Goal: Information Seeking & Learning: Learn about a topic

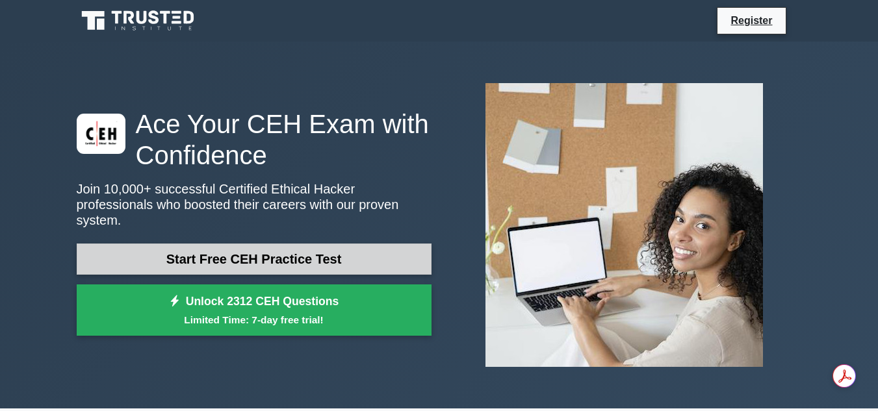
click at [276, 254] on link "Start Free CEH Practice Test" at bounding box center [254, 259] width 355 height 31
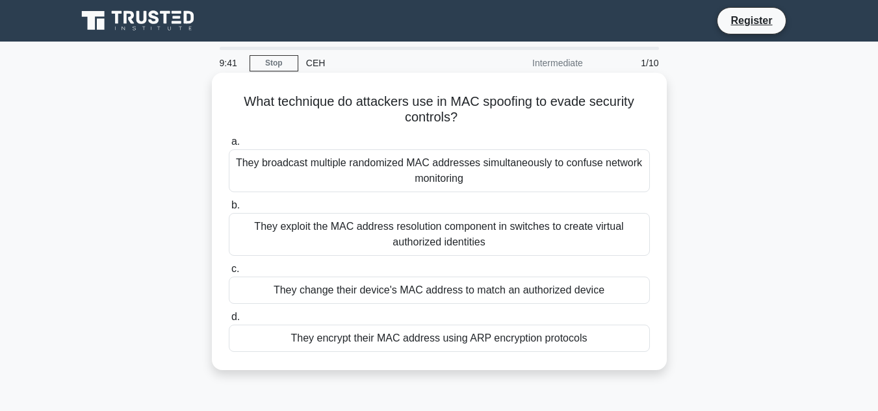
click at [271, 185] on div "They broadcast multiple randomized MAC addresses simultaneously to confuse netw…" at bounding box center [439, 171] width 421 height 43
click at [229, 146] on input "a. They broadcast multiple randomized MAC addresses simultaneously to confuse n…" at bounding box center [229, 142] width 0 height 8
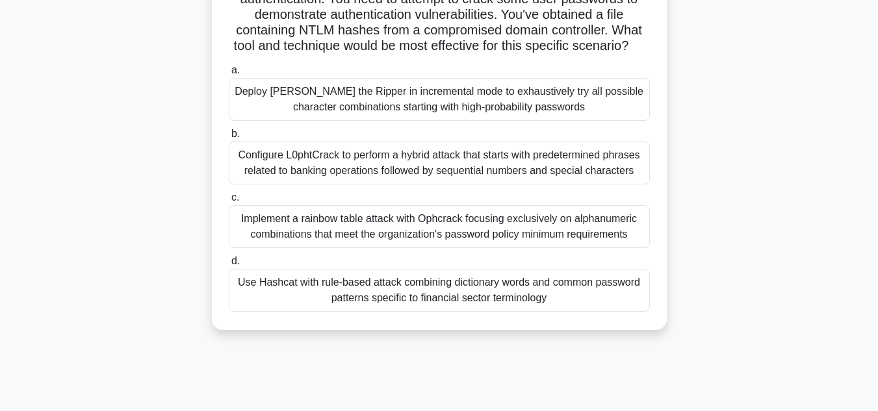
scroll to position [156, 0]
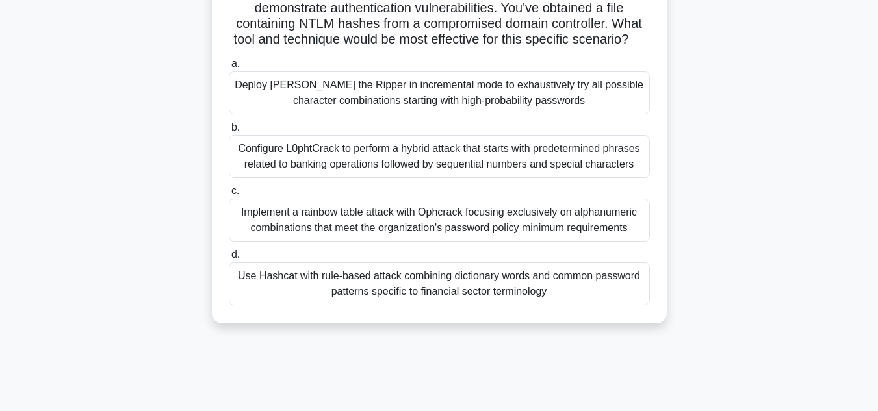
click at [445, 293] on div "Use Hashcat with rule-based attack combining dictionary words and common passwo…" at bounding box center [439, 284] width 421 height 43
click at [229, 259] on input "d. Use Hashcat with rule-based attack combining dictionary words and common pas…" at bounding box center [229, 255] width 0 height 8
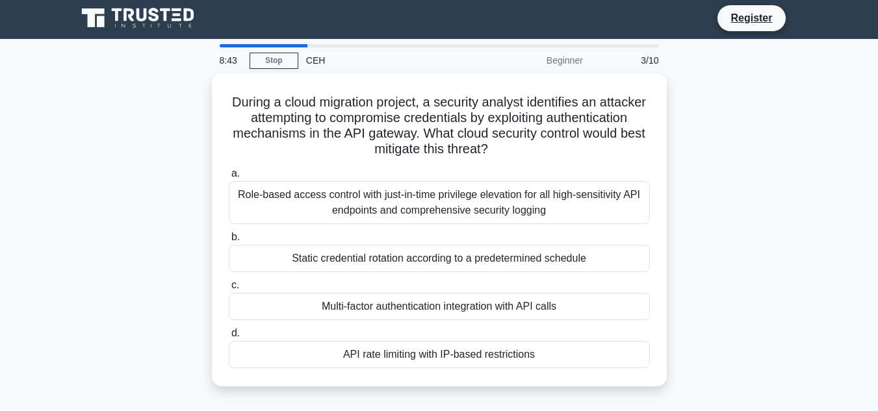
scroll to position [0, 0]
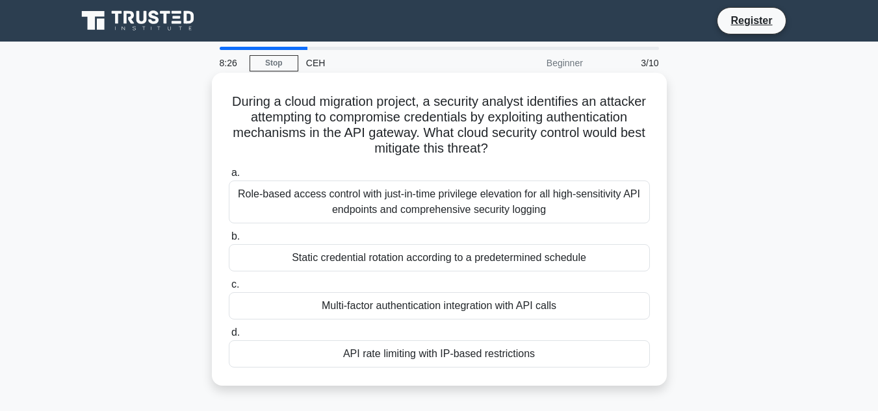
click at [452, 351] on div "API rate limiting with IP-based restrictions" at bounding box center [439, 354] width 421 height 27
click at [229, 337] on input "d. API rate limiting with IP-based restrictions" at bounding box center [229, 333] width 0 height 8
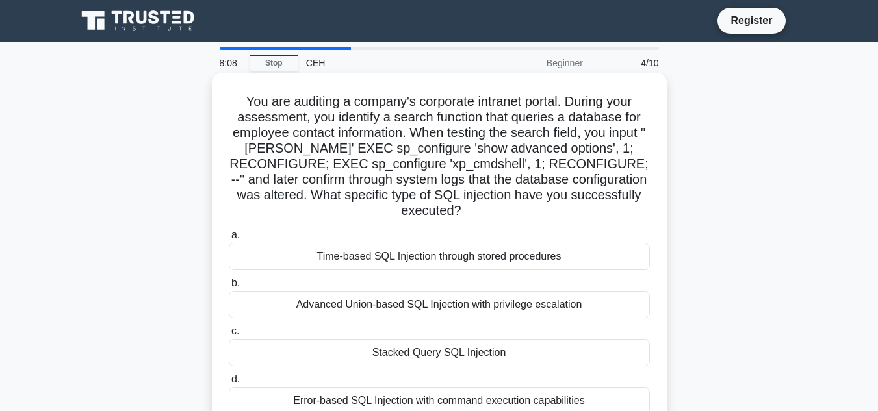
click at [462, 387] on div "Error-based SQL Injection with command execution capabilities" at bounding box center [439, 400] width 421 height 27
click at [229, 384] on input "d. Error-based SQL Injection with command execution capabilities" at bounding box center [229, 380] width 0 height 8
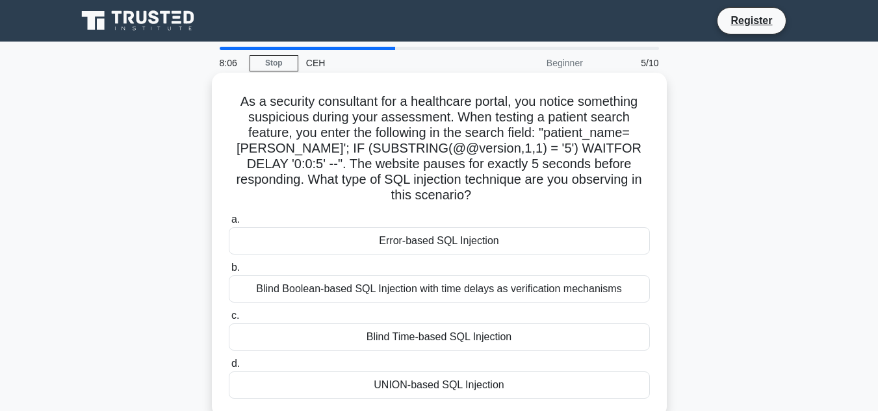
click at [462, 384] on div "UNION-based SQL Injection" at bounding box center [439, 385] width 421 height 27
click at [229, 369] on input "d. UNION-based SQL Injection" at bounding box center [229, 364] width 0 height 8
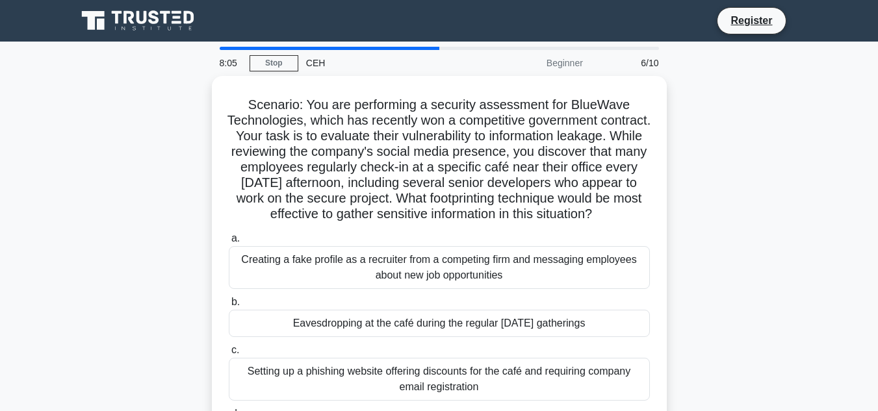
click at [462, 384] on div "Setting up a phishing website offering discounts for the café and requiring com…" at bounding box center [439, 379] width 421 height 43
click at [229, 355] on input "c. Setting up a phishing website offering discounts for the café and requiring …" at bounding box center [229, 350] width 0 height 8
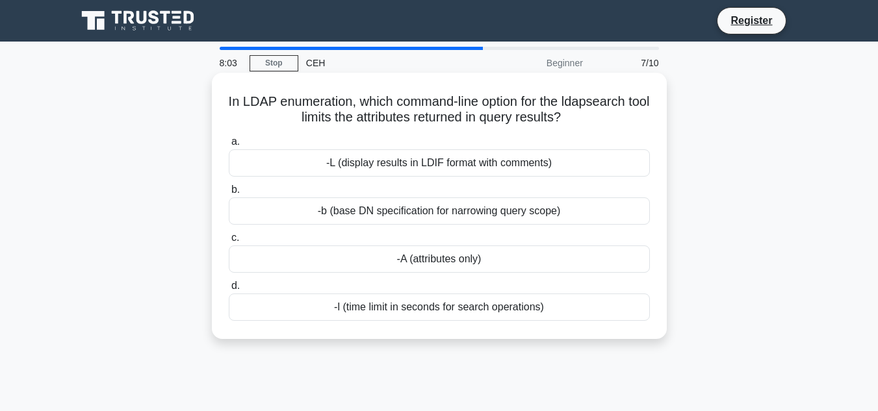
click at [472, 265] on div "-A (attributes only)" at bounding box center [439, 259] width 421 height 27
click at [229, 242] on input "c. -A (attributes only)" at bounding box center [229, 238] width 0 height 8
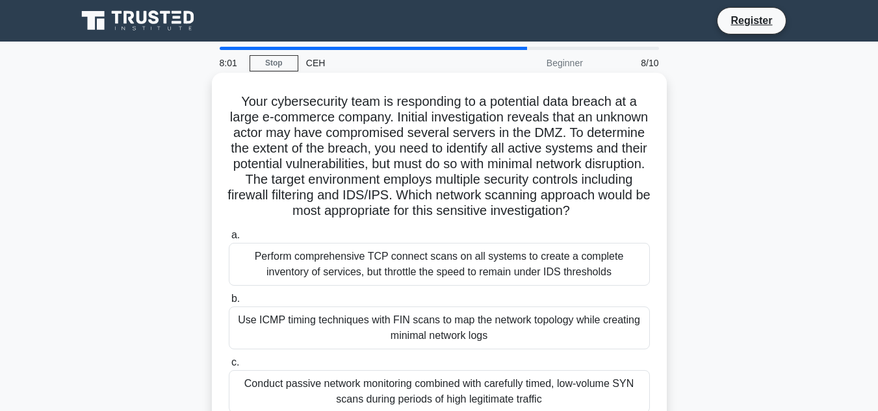
click at [479, 286] on div "Perform comprehensive TCP connect scans on all systems to create a complete inv…" at bounding box center [439, 264] width 421 height 43
click at [229, 240] on input "a. Perform comprehensive TCP connect scans on all systems to create a complete …" at bounding box center [229, 235] width 0 height 8
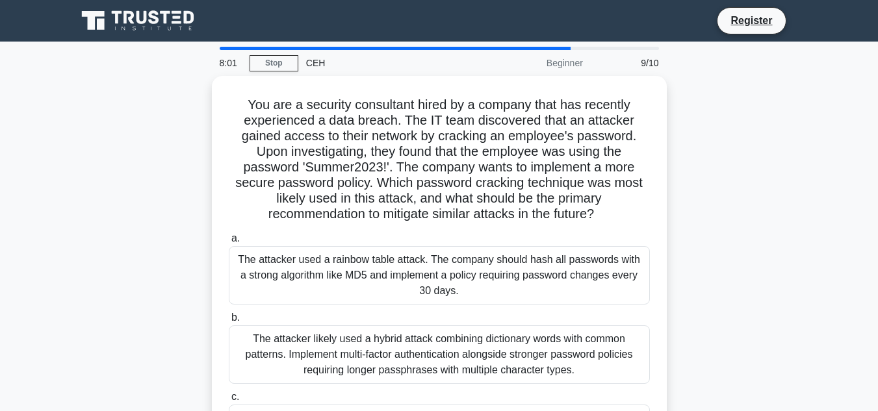
click at [479, 291] on div "The attacker used a rainbow table attack. The company should hash all passwords…" at bounding box center [439, 275] width 421 height 59
click at [229, 243] on input "a. The attacker used a rainbow table attack. The company should hash all passwo…" at bounding box center [229, 239] width 0 height 8
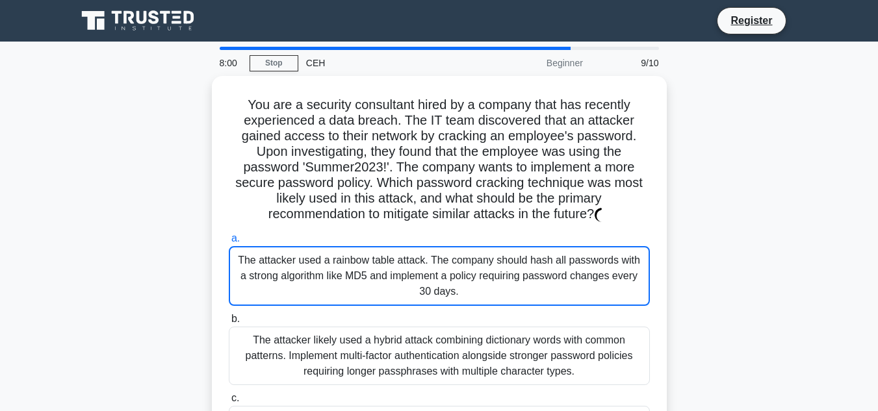
click at [479, 291] on div "The attacker used a rainbow table attack. The company should hash all passwords…" at bounding box center [439, 276] width 421 height 60
click at [229, 243] on input "a. The attacker used a rainbow table attack. The company should hash all passwo…" at bounding box center [229, 239] width 0 height 8
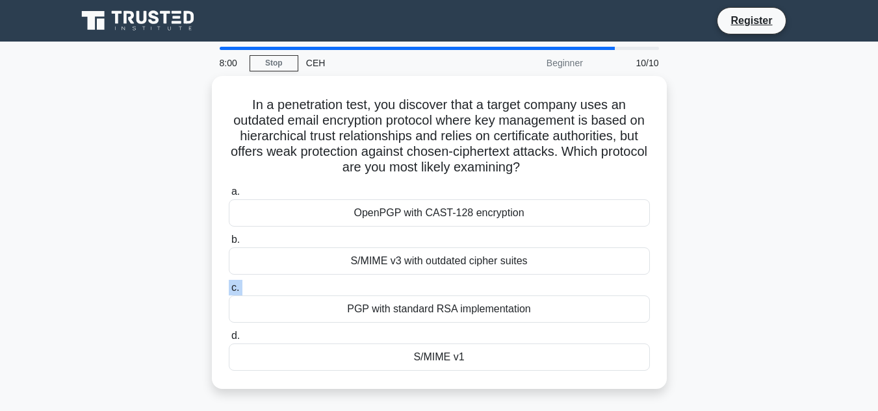
click at [479, 291] on label "c. PGP with standard RSA implementation" at bounding box center [439, 301] width 421 height 43
click at [229, 291] on input "c. PGP with standard RSA implementation" at bounding box center [229, 288] width 0 height 8
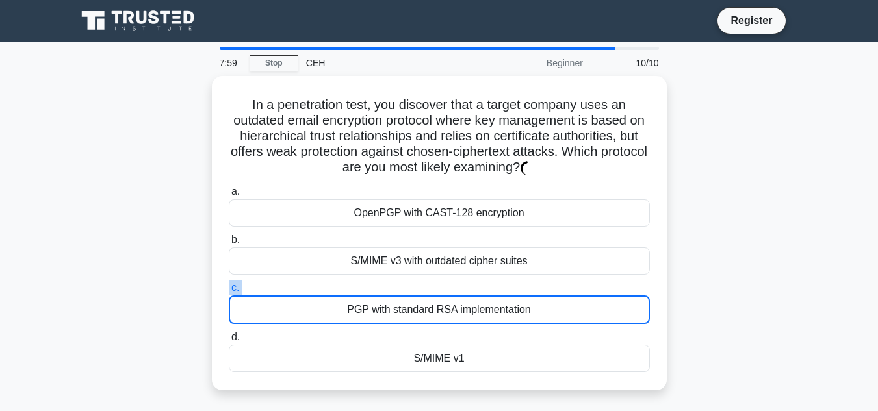
click at [479, 291] on label "c. PGP with standard RSA implementation" at bounding box center [439, 302] width 421 height 44
click at [229, 291] on input "c. PGP with standard RSA implementation" at bounding box center [229, 288] width 0 height 8
